Goal: Task Accomplishment & Management: Manage account settings

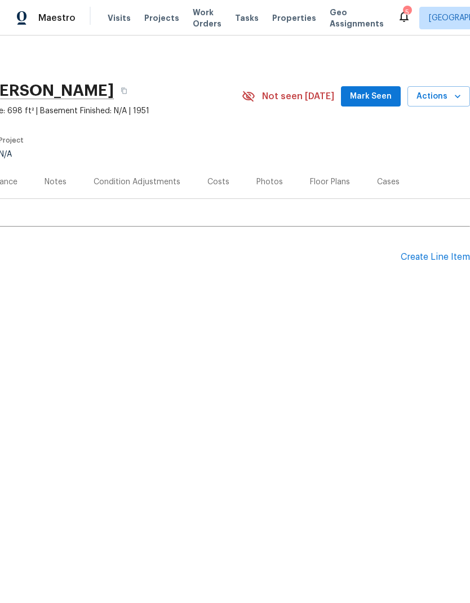
scroll to position [0, 167]
click at [453, 94] on icon "button" at bounding box center [457, 96] width 11 height 11
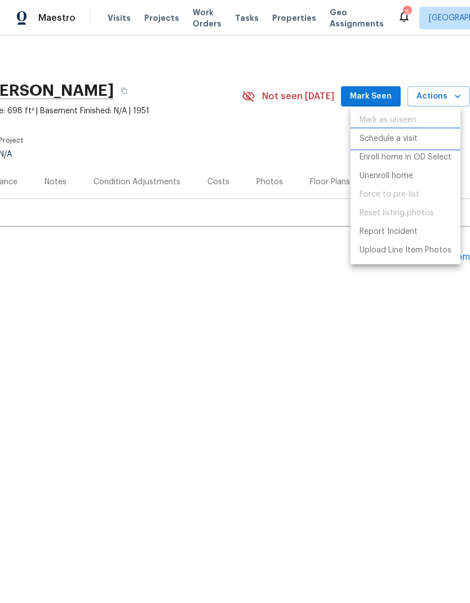
click at [422, 139] on li "Schedule a visit" at bounding box center [406, 139] width 110 height 19
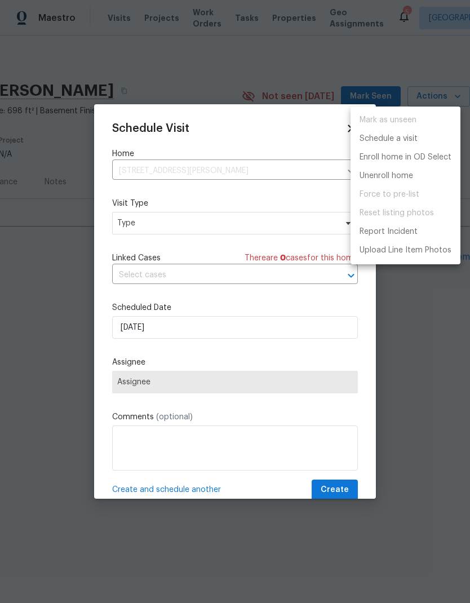
click at [282, 229] on div at bounding box center [235, 301] width 470 height 603
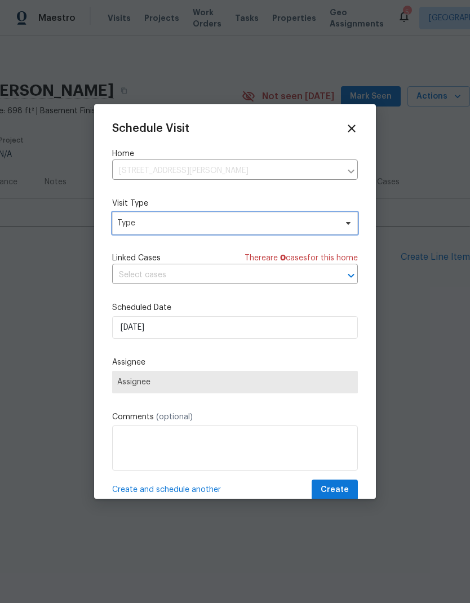
click at [269, 233] on span "Type" at bounding box center [235, 223] width 246 height 23
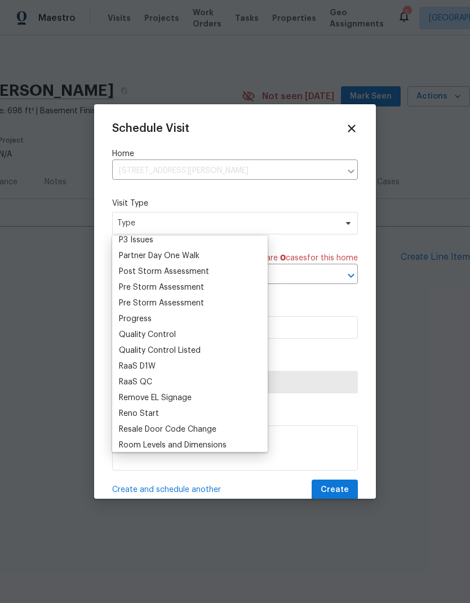
scroll to position [684, 0]
click at [149, 316] on div "Progress" at bounding box center [135, 318] width 33 height 11
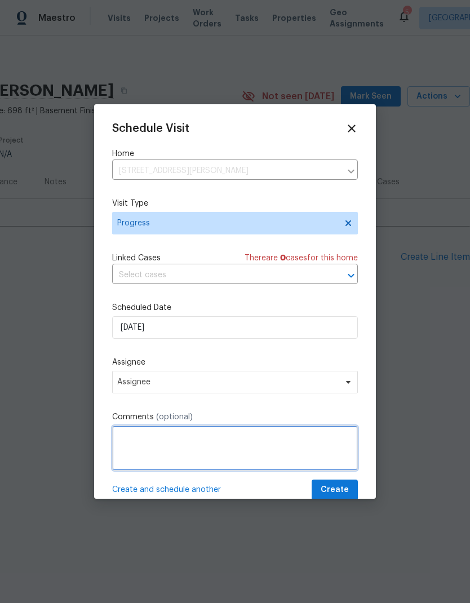
click at [248, 456] on textarea at bounding box center [235, 448] width 246 height 45
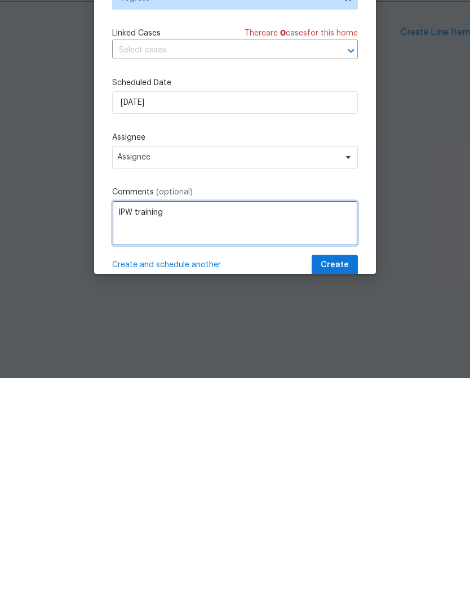
type textarea "IPW training"
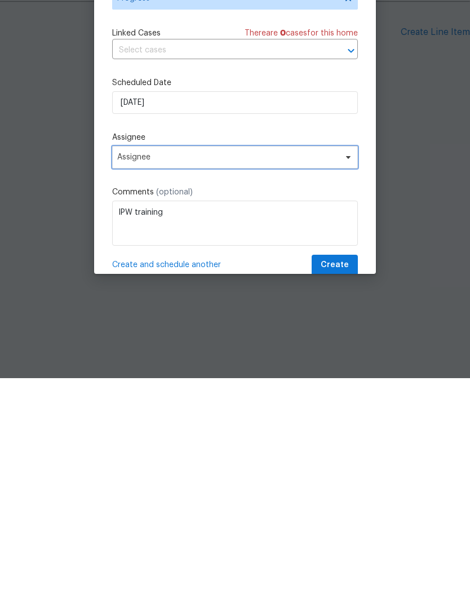
click at [282, 378] on span "Assignee" at bounding box center [227, 382] width 221 height 9
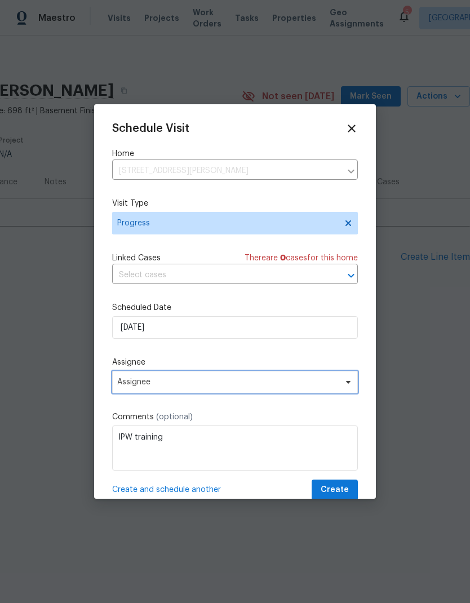
click at [246, 379] on span "Assignee" at bounding box center [235, 382] width 246 height 23
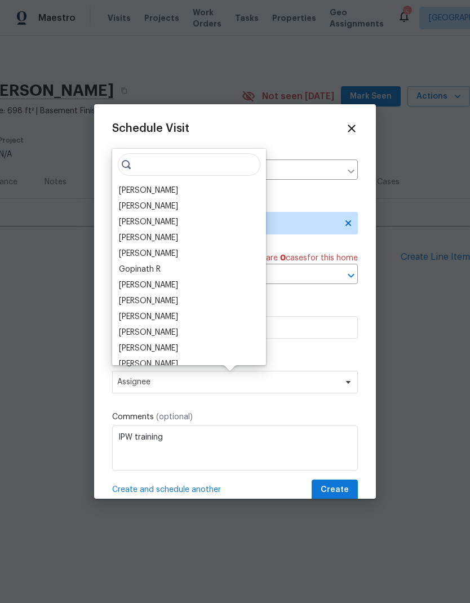
click at [178, 189] on div "[PERSON_NAME]" at bounding box center [148, 190] width 59 height 11
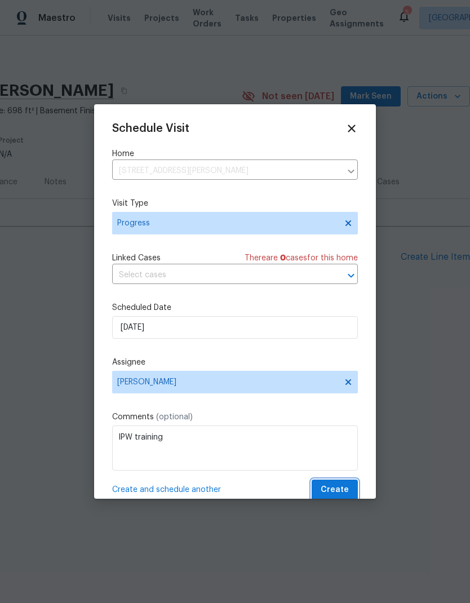
click at [338, 485] on button "Create" at bounding box center [335, 490] width 46 height 21
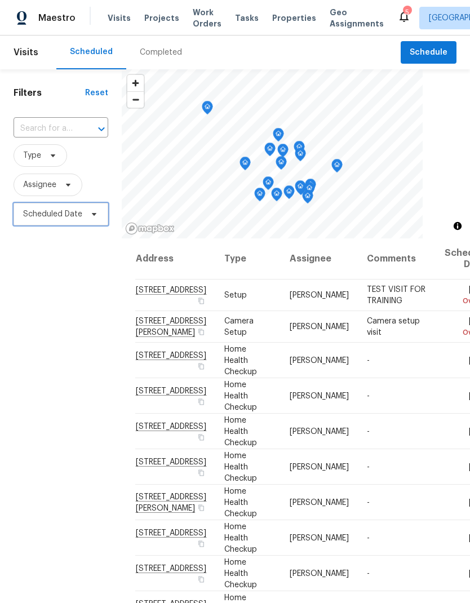
click at [55, 217] on span "Scheduled Date" at bounding box center [52, 214] width 59 height 11
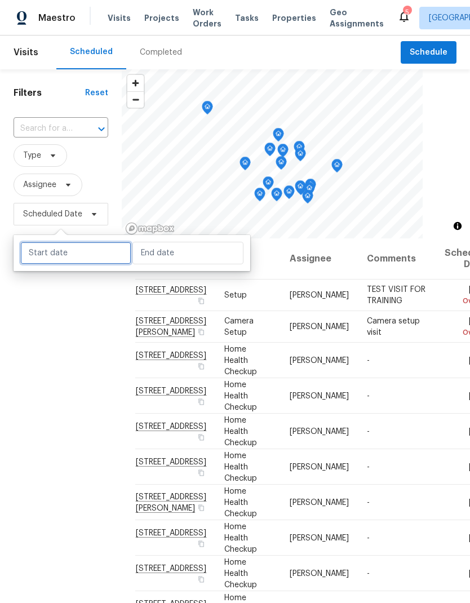
click at [60, 249] on input "text" at bounding box center [75, 253] width 111 height 23
select select "8"
select select "2025"
select select "9"
select select "2025"
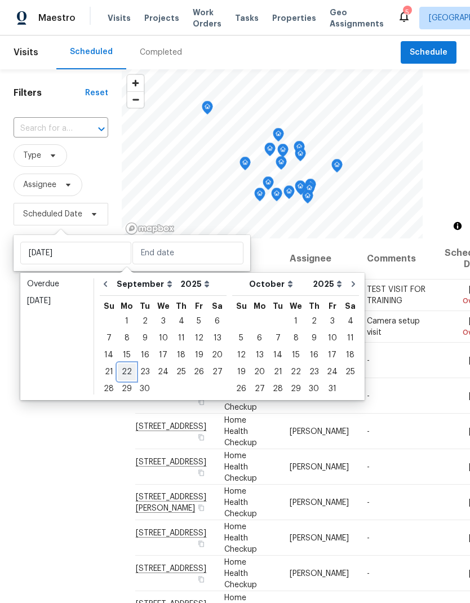
click at [121, 365] on div "22" at bounding box center [127, 372] width 18 height 16
type input "[DATE]"
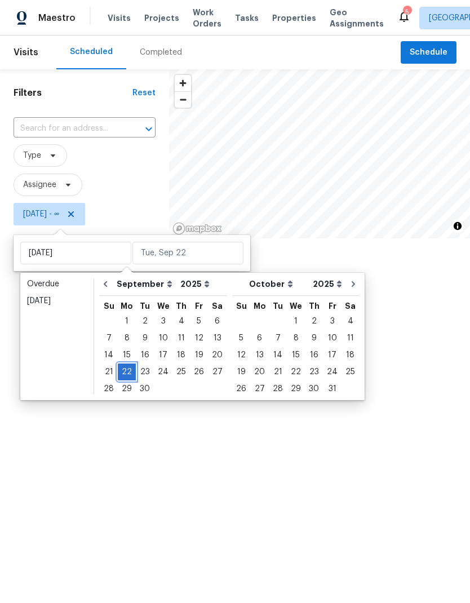
click at [123, 368] on div "22" at bounding box center [127, 372] width 18 height 16
type input "[DATE]"
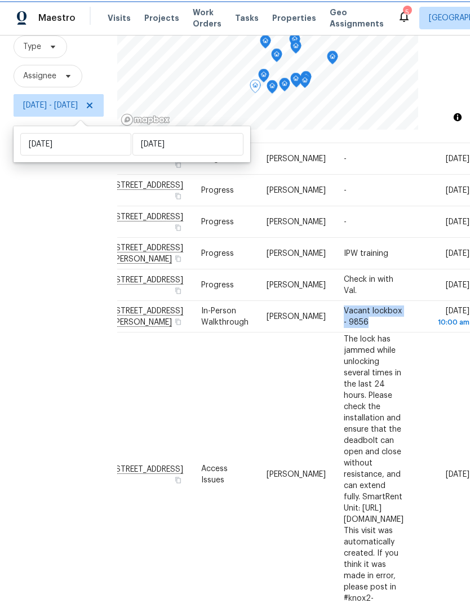
scroll to position [313, 155]
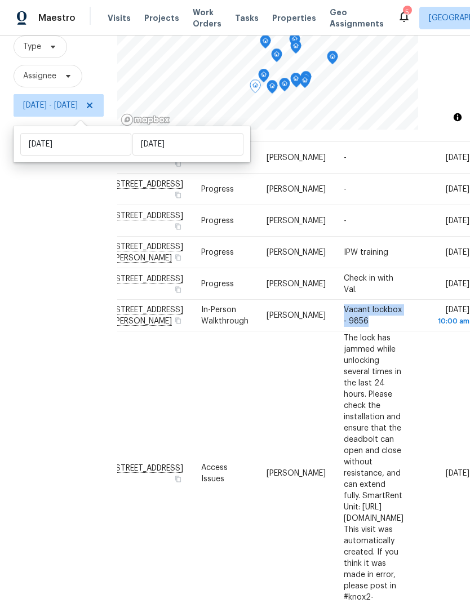
click at [0, 0] on icon at bounding box center [0, 0] width 0 height 0
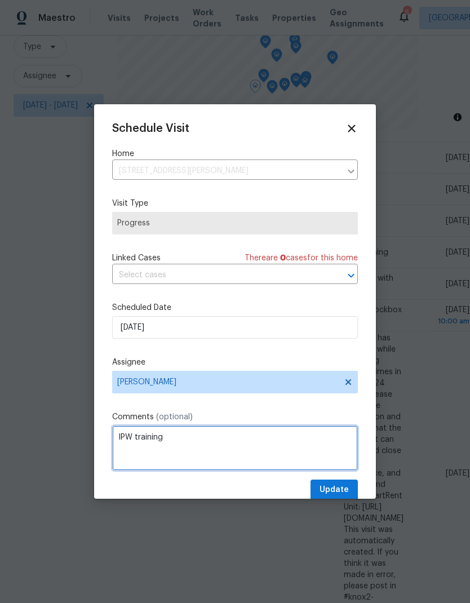
click at [260, 440] on textarea "IPW training" at bounding box center [235, 448] width 246 height 45
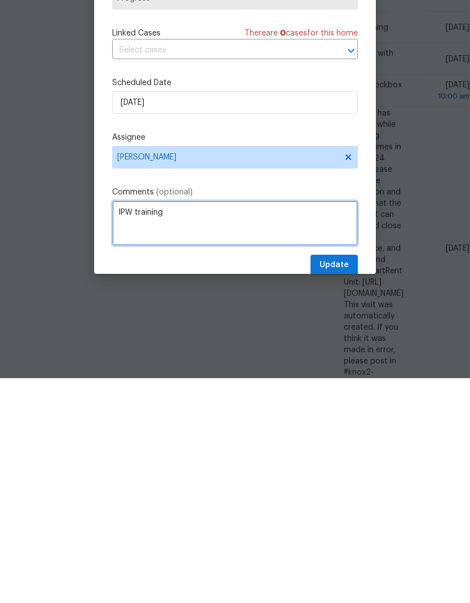
paste textarea "Vacant lockbox - 9856"
type textarea "IPW training Vacant lockbox - 9856"
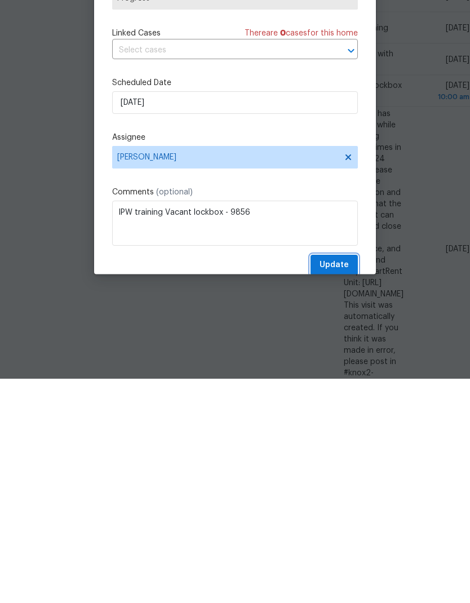
click at [329, 483] on span "Update" at bounding box center [334, 490] width 29 height 14
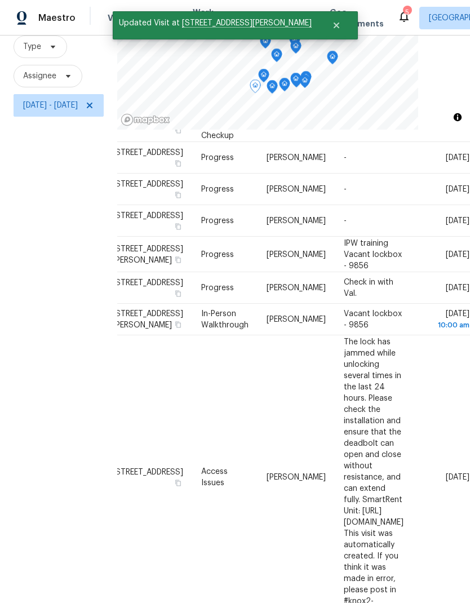
click at [0, 0] on icon at bounding box center [0, 0] width 0 height 0
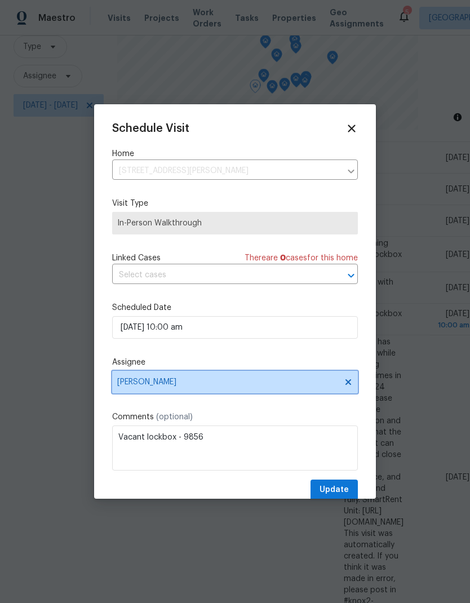
click at [347, 385] on icon at bounding box center [349, 382] width 6 height 6
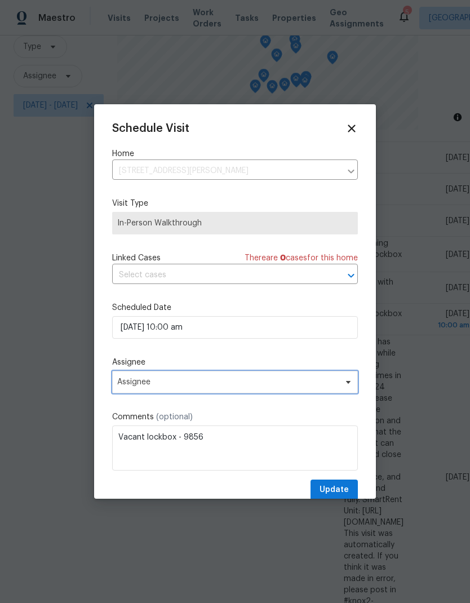
click at [297, 380] on span "Assignee" at bounding box center [235, 382] width 246 height 23
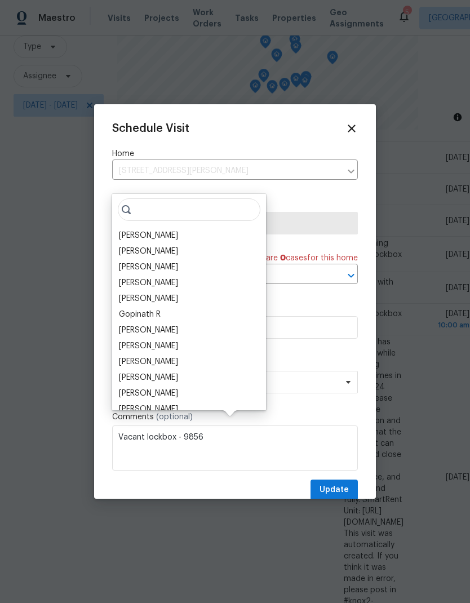
click at [162, 246] on div "[PERSON_NAME]" at bounding box center [148, 251] width 59 height 11
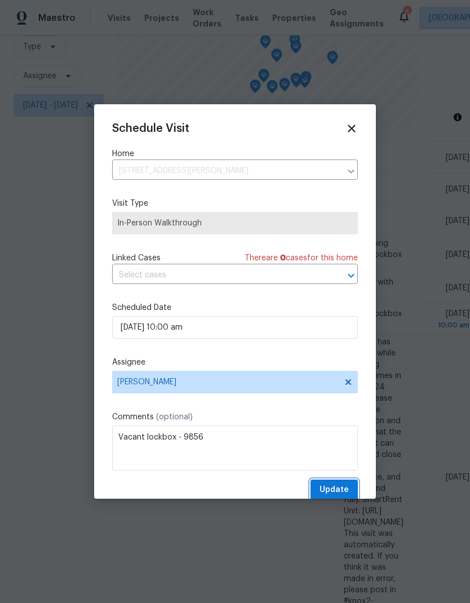
click at [344, 488] on span "Update" at bounding box center [334, 490] width 29 height 14
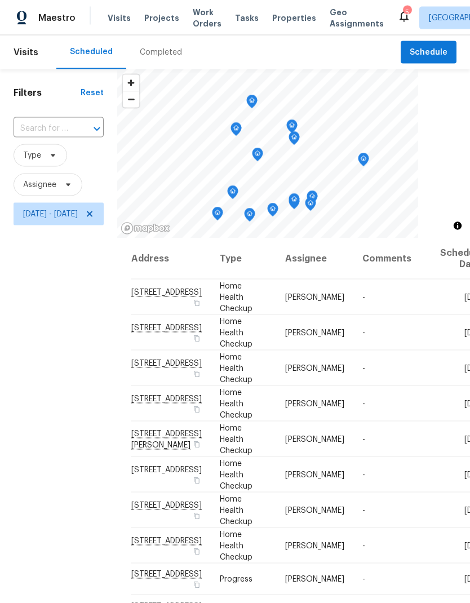
scroll to position [0, 0]
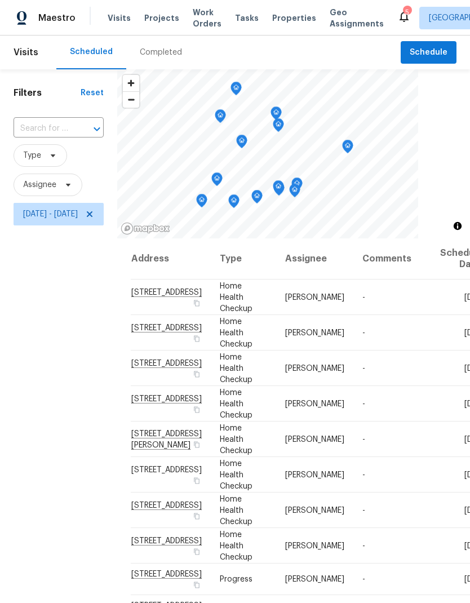
click at [245, 138] on icon "Map marker" at bounding box center [242, 139] width 6 height 3
click at [281, 123] on icon "Map marker" at bounding box center [279, 123] width 6 height 3
click at [281, 109] on icon "Map marker" at bounding box center [276, 113] width 10 height 13
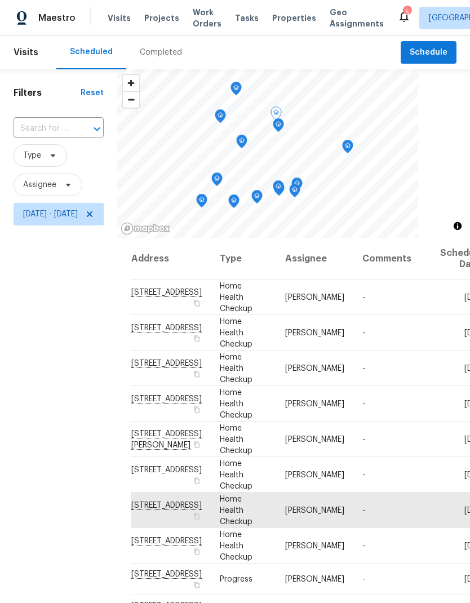
click at [241, 83] on icon "Map marker" at bounding box center [236, 88] width 10 height 13
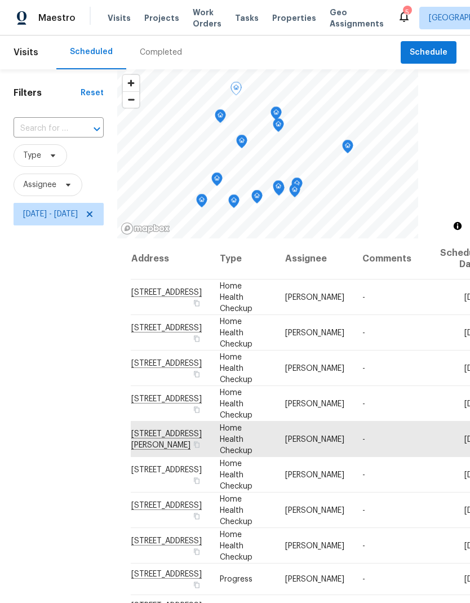
click at [226, 118] on icon "Map marker" at bounding box center [220, 116] width 10 height 13
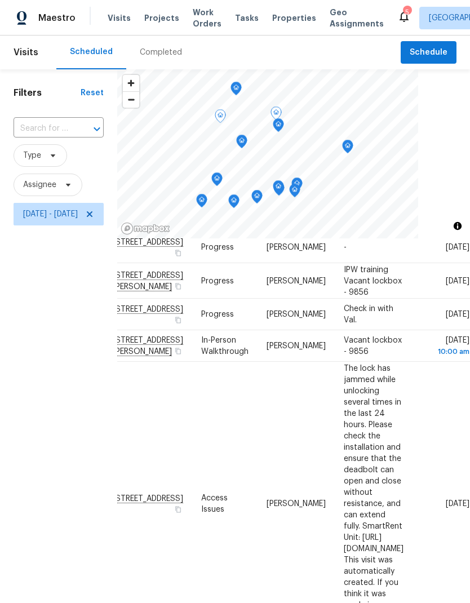
scroll to position [372, 62]
